Goal: Find contact information: Find contact information

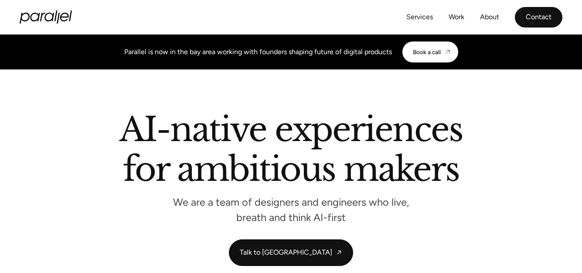
drag, startPoint x: 0, startPoint y: 0, endPoint x: 535, endPoint y: 11, distance: 535.4
click at [535, 11] on link "Contact" at bounding box center [539, 17] width 48 height 21
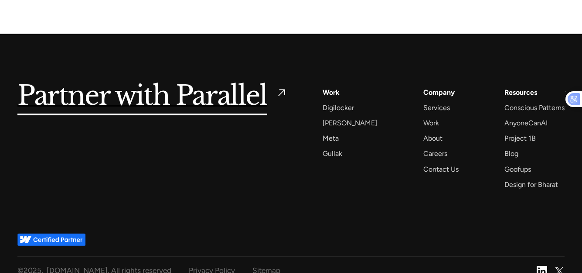
scroll to position [1451, 0]
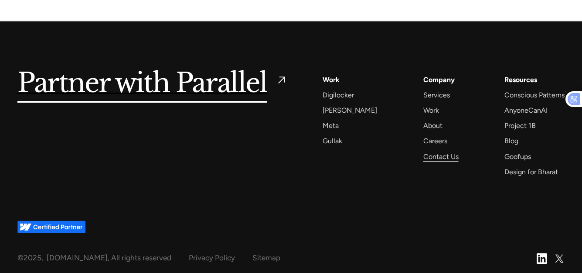
click at [424, 153] on div "Contact Us" at bounding box center [441, 157] width 35 height 12
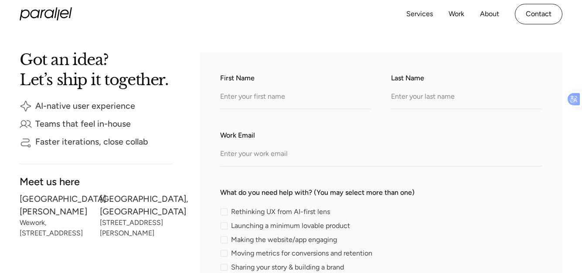
scroll to position [923, 0]
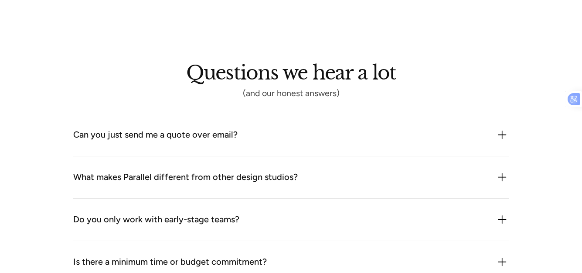
click at [491, 50] on div "Questions we hear a lot (and our honest answers) Can you just send me a quote o…" at bounding box center [291, 278] width 582 height 536
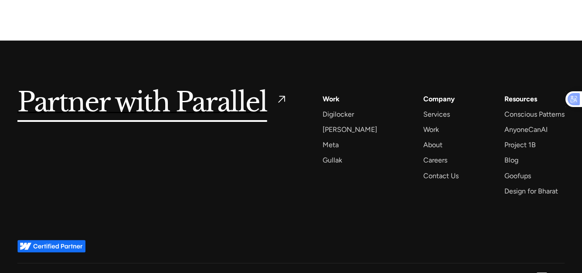
scroll to position [1451, 0]
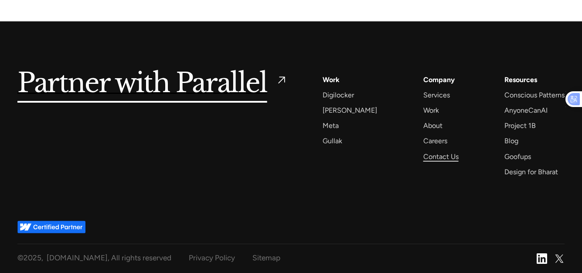
click at [428, 157] on div "Contact Us" at bounding box center [441, 157] width 35 height 12
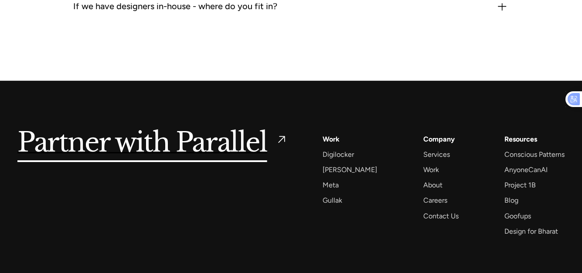
scroll to position [1451, 0]
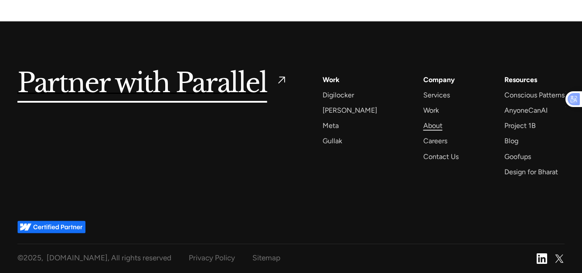
click at [429, 127] on div "About" at bounding box center [433, 126] width 19 height 12
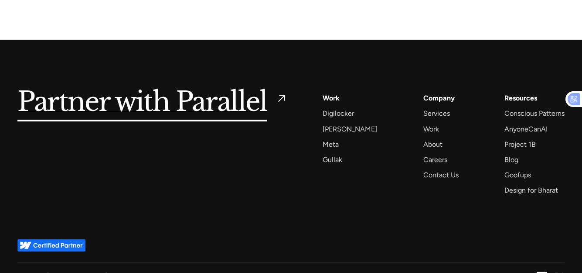
scroll to position [2143, 0]
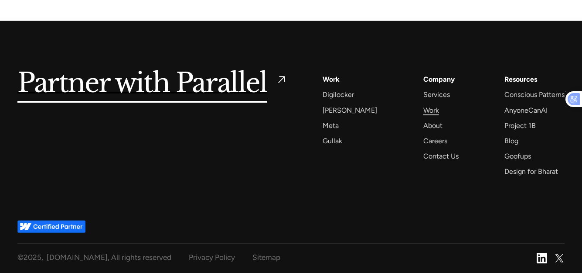
click at [424, 111] on div "Work" at bounding box center [432, 110] width 16 height 12
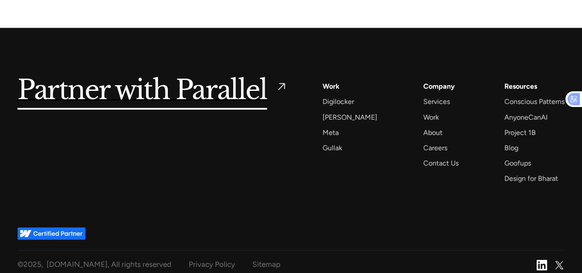
scroll to position [2143, 0]
